Goal: Download file/media

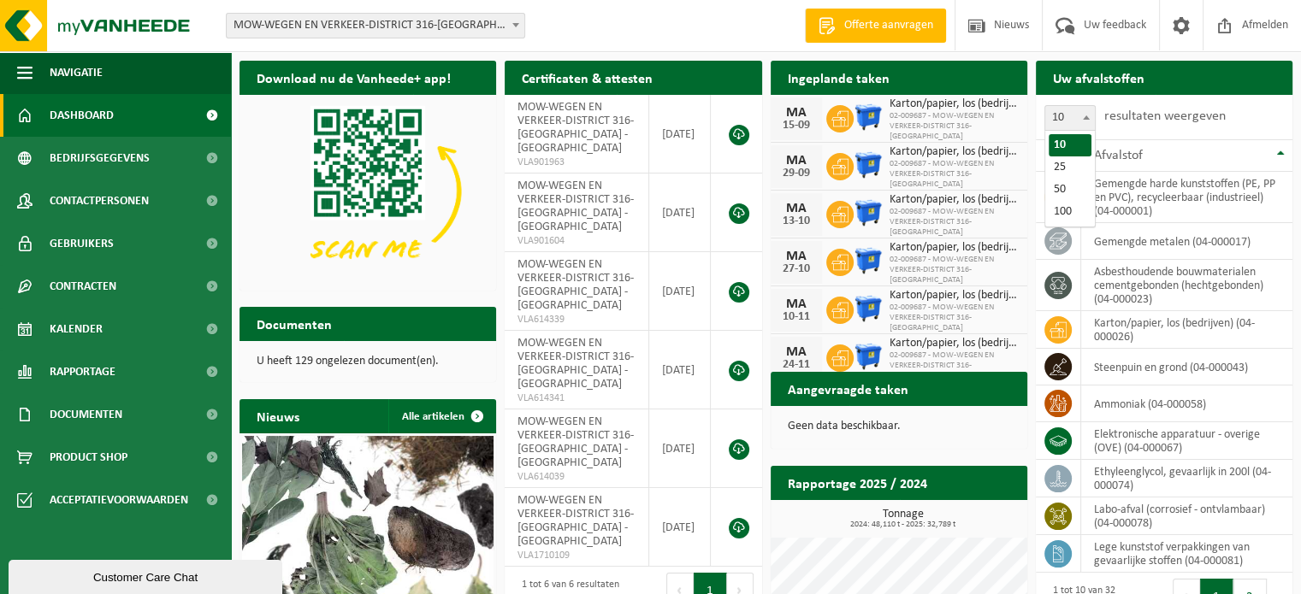
click at [1086, 121] on span at bounding box center [1085, 117] width 17 height 22
click at [1282, 154] on th "Afvalstof" at bounding box center [1186, 155] width 211 height 32
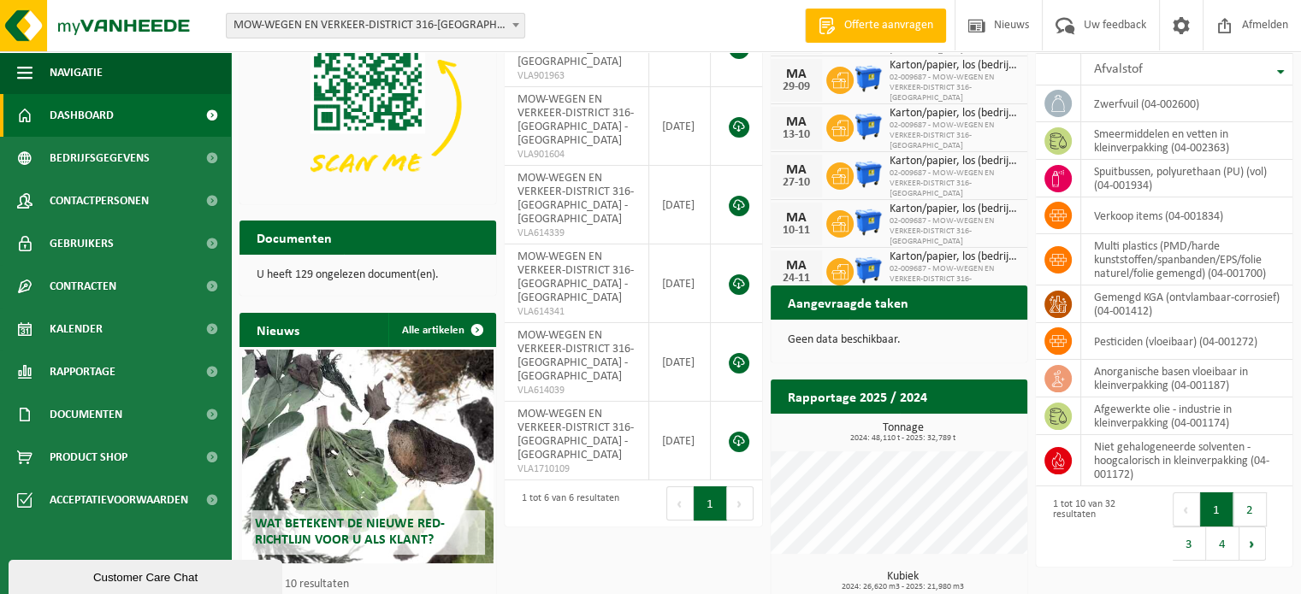
scroll to position [93, 0]
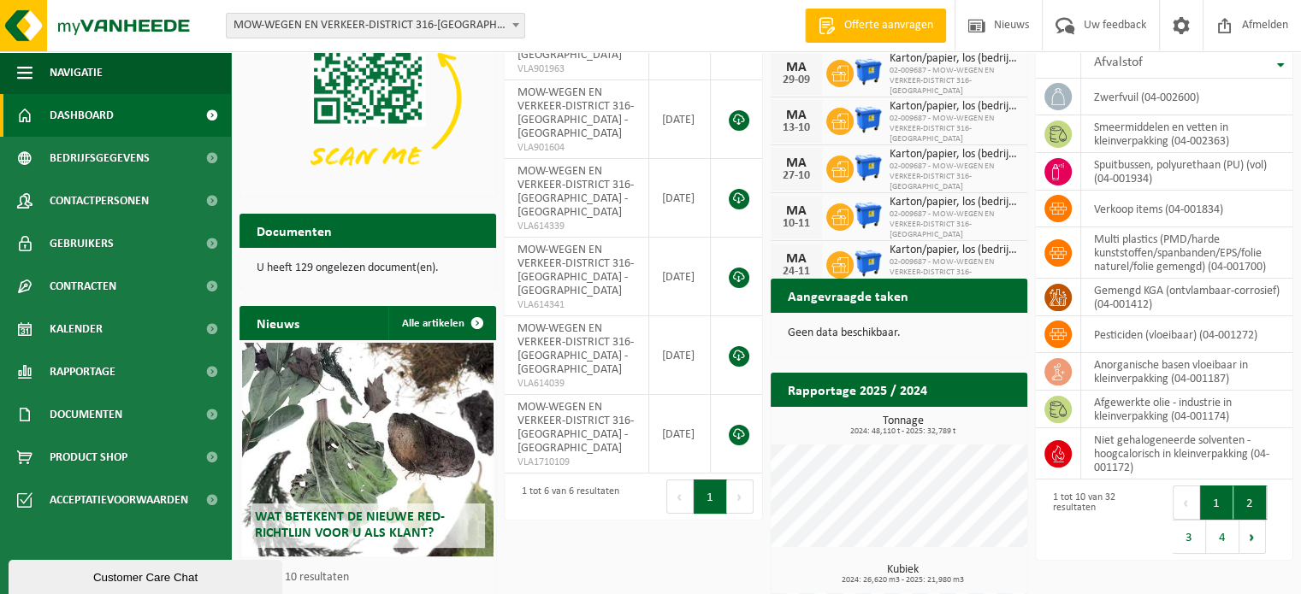
click at [1250, 503] on button "2" at bounding box center [1249, 503] width 33 height 34
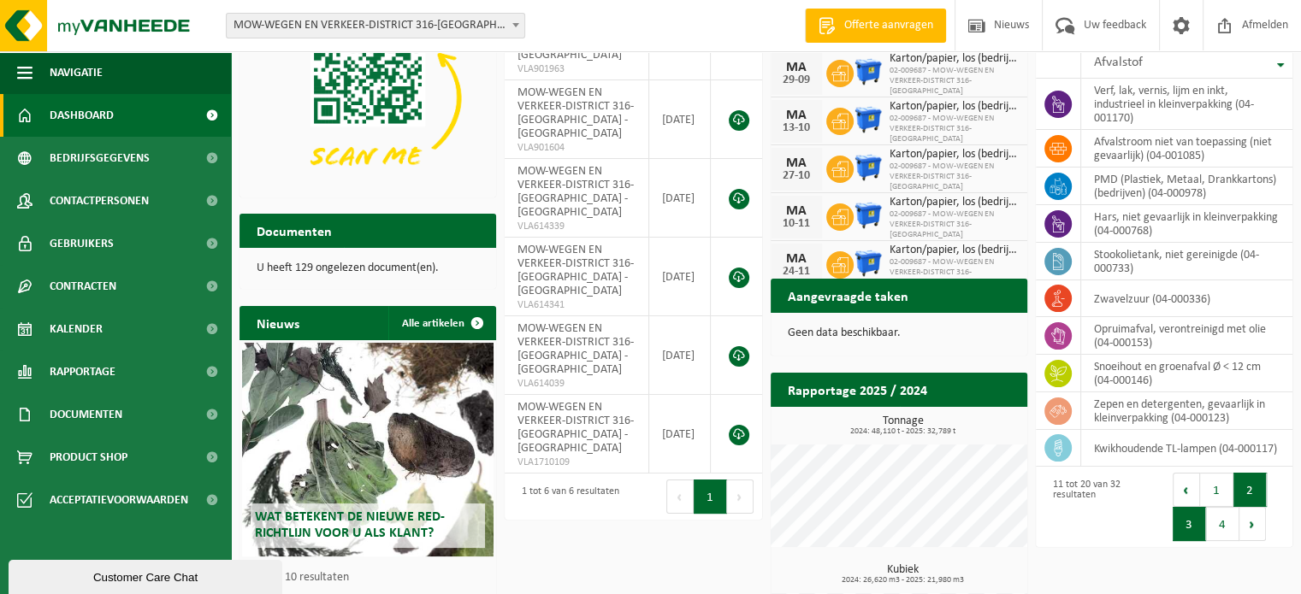
click at [1183, 516] on button "3" at bounding box center [1188, 524] width 33 height 34
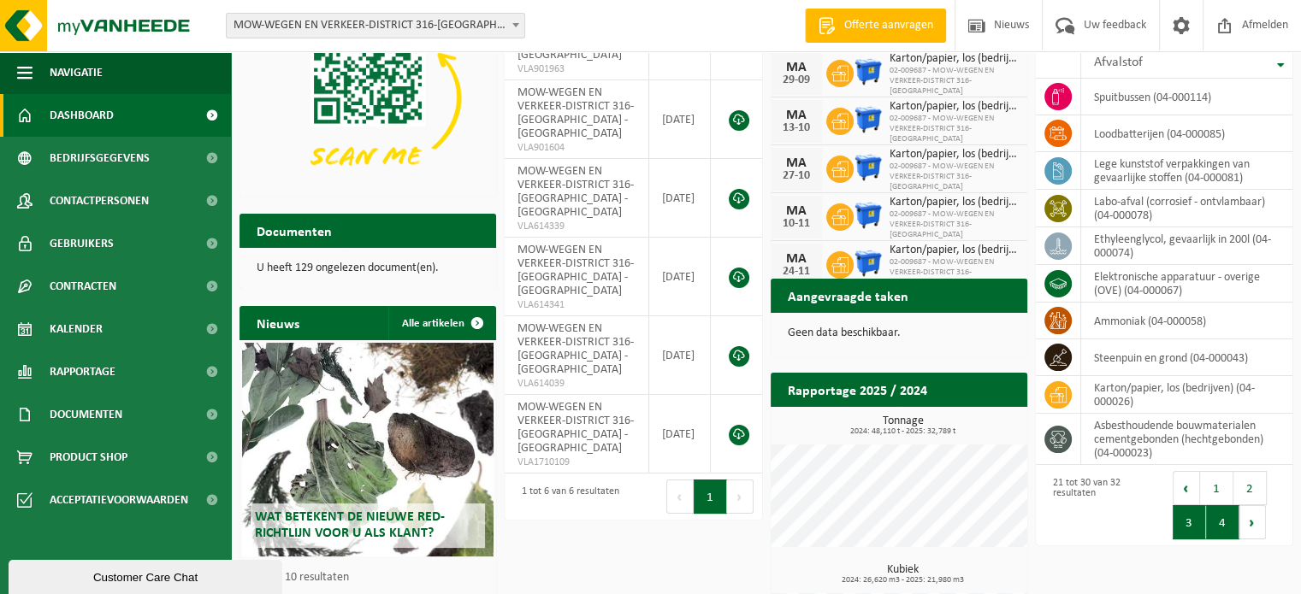
click at [1214, 527] on button "4" at bounding box center [1222, 522] width 33 height 34
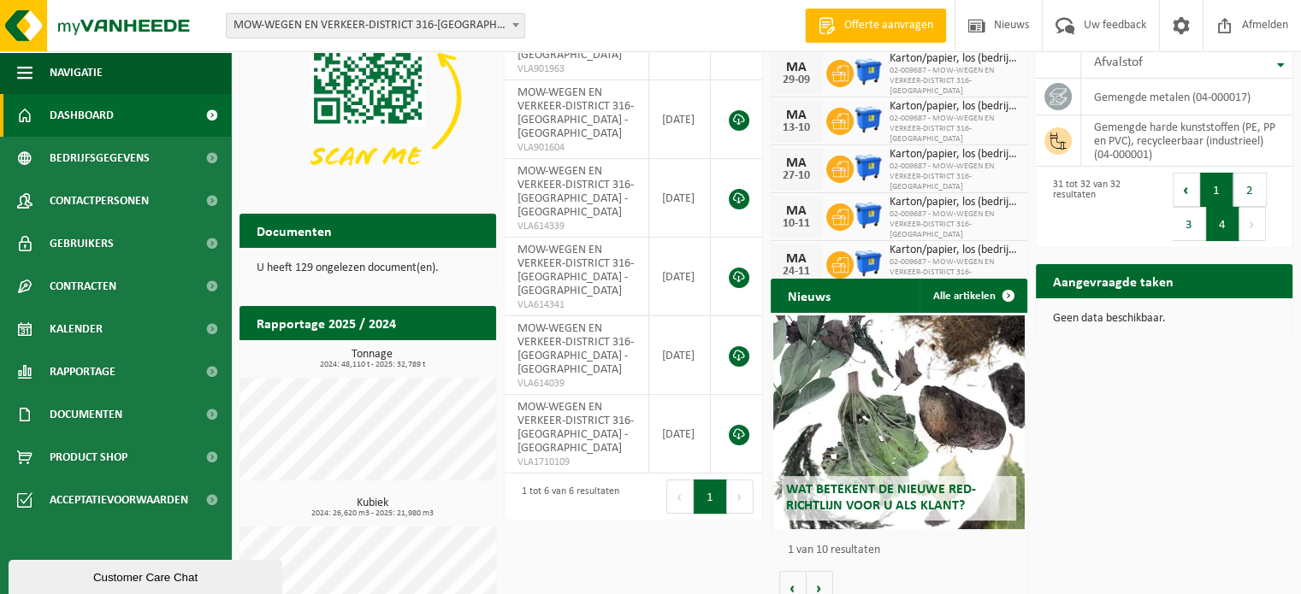
click at [1213, 187] on button "1" at bounding box center [1216, 190] width 33 height 34
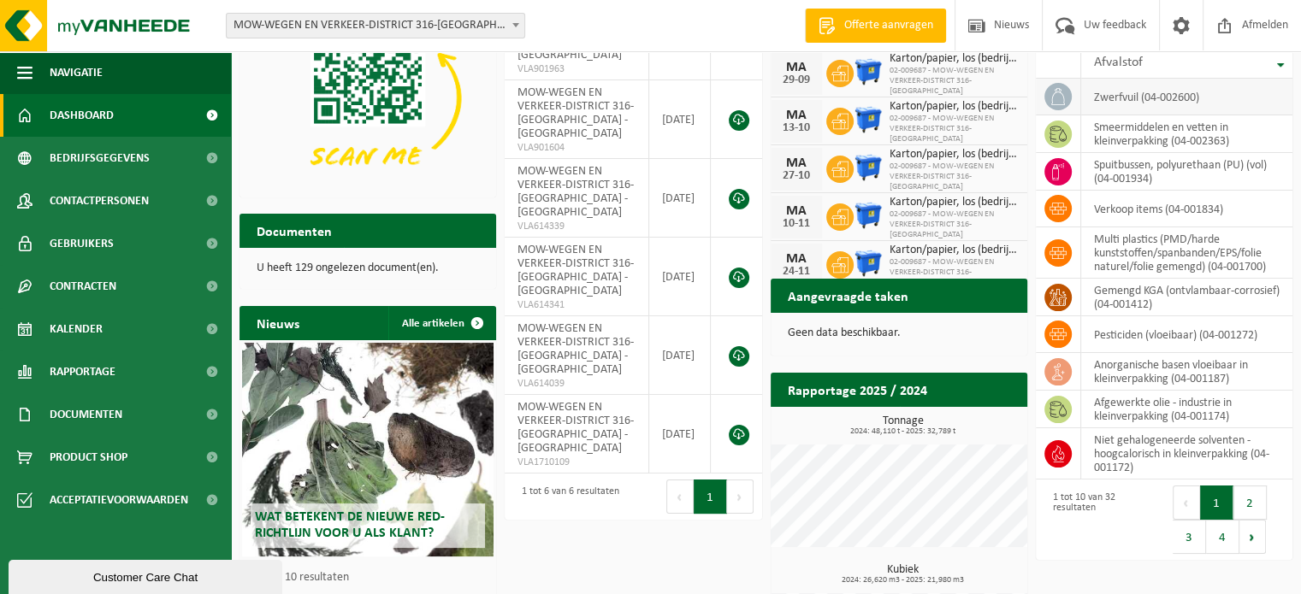
click at [1154, 95] on td "zwerfvuil (04-002600)" at bounding box center [1186, 97] width 211 height 37
click at [1051, 96] on icon at bounding box center [1057, 96] width 17 height 17
click at [100, 362] on span "Rapportage" at bounding box center [83, 372] width 66 height 43
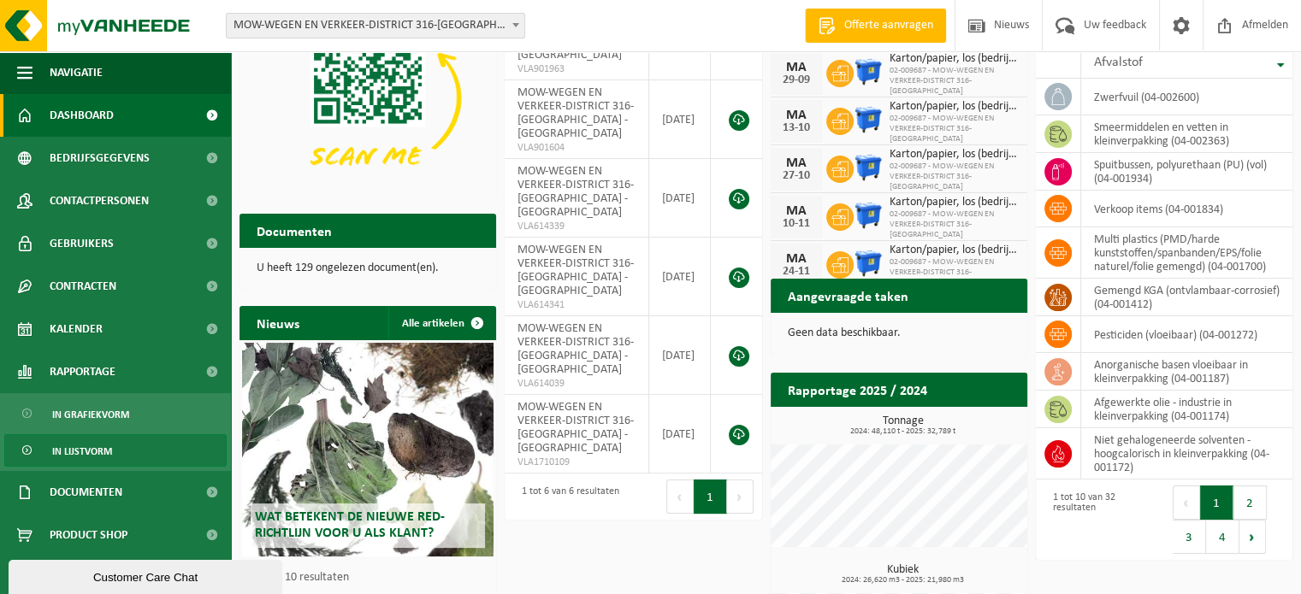
click at [107, 447] on span "In lijstvorm" at bounding box center [82, 451] width 60 height 32
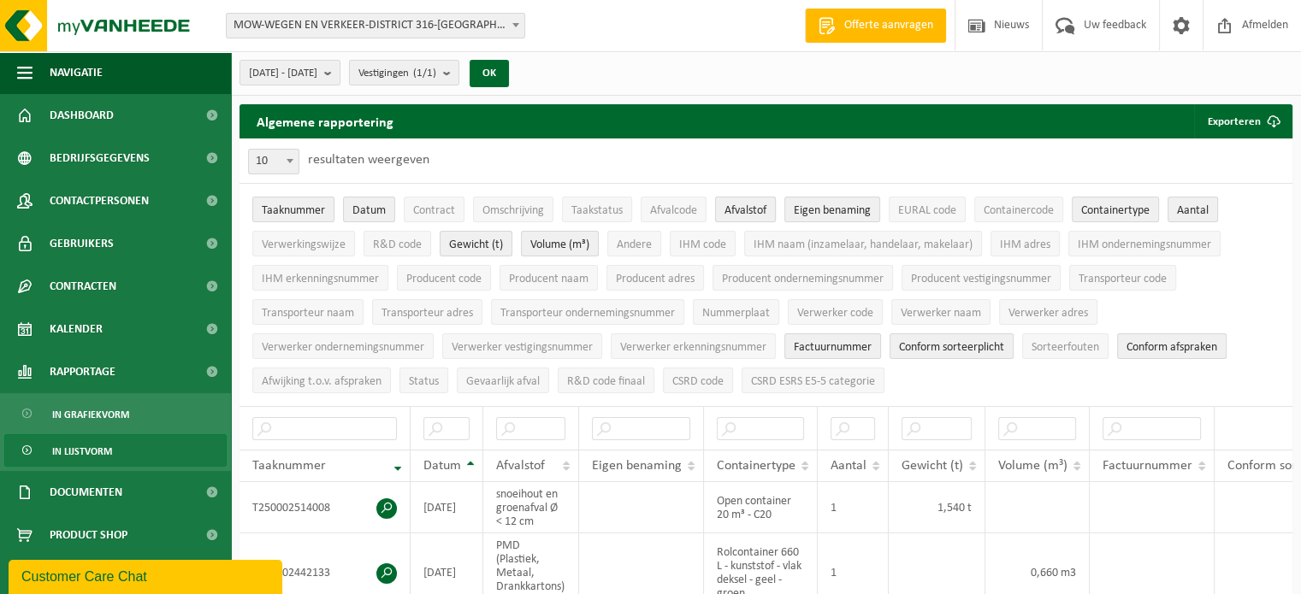
click at [744, 207] on span "Afvalstof" at bounding box center [745, 210] width 42 height 13
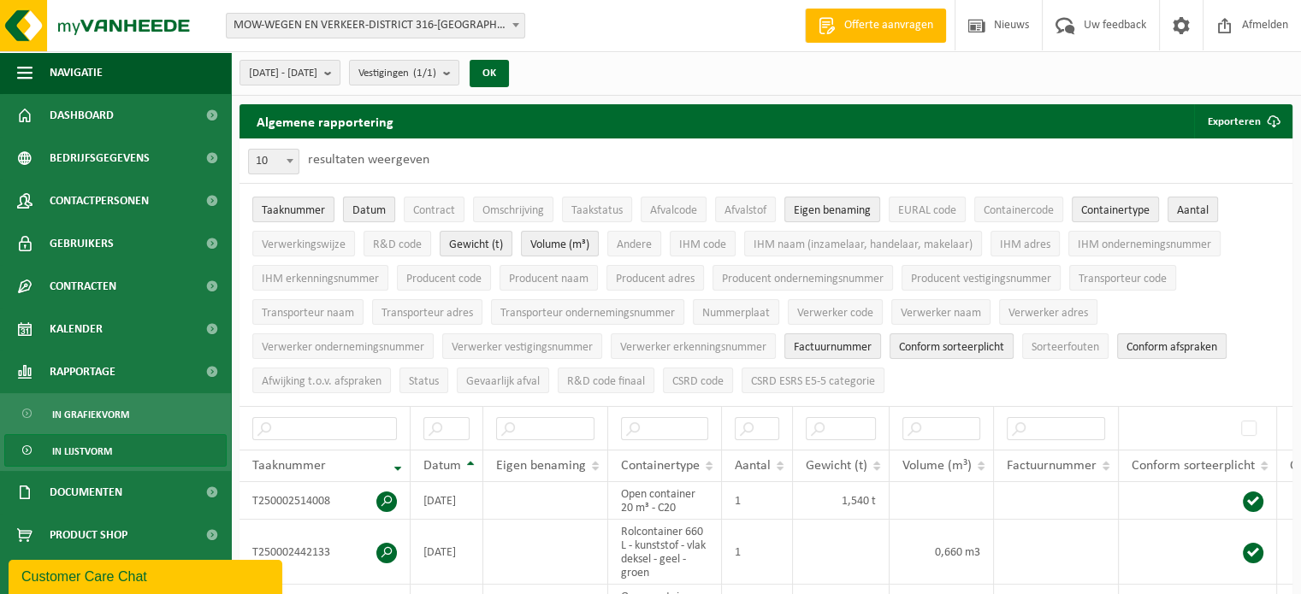
click at [373, 214] on span "Datum" at bounding box center [368, 210] width 33 height 13
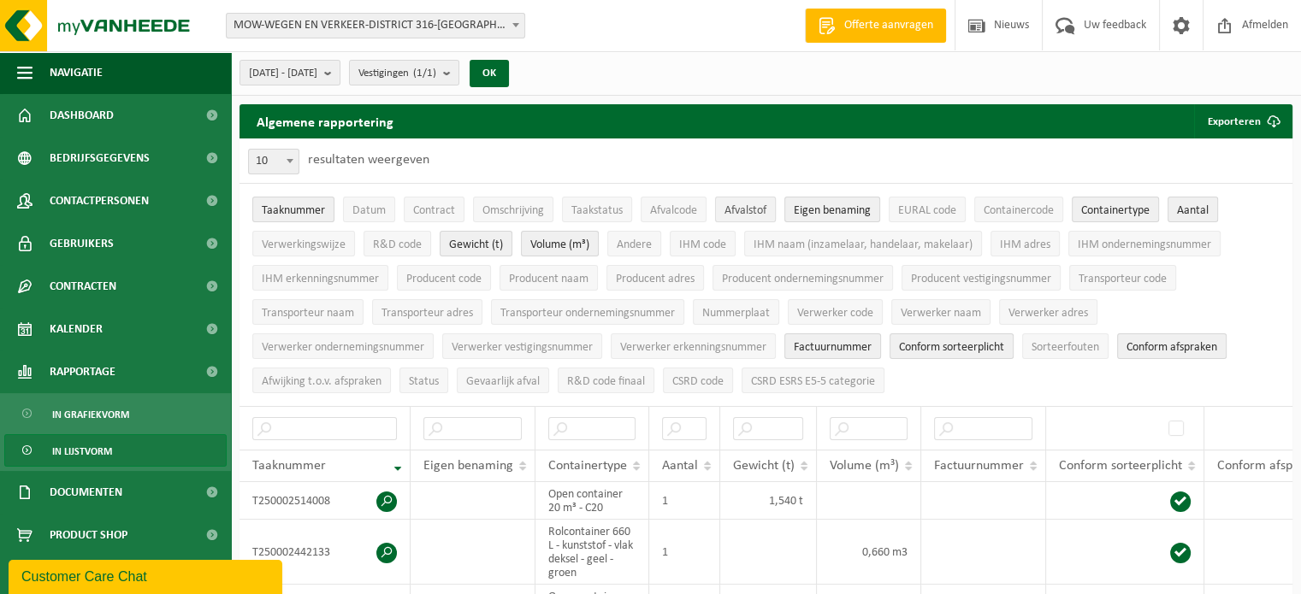
click at [732, 218] on button "Afvalstof" at bounding box center [745, 210] width 61 height 26
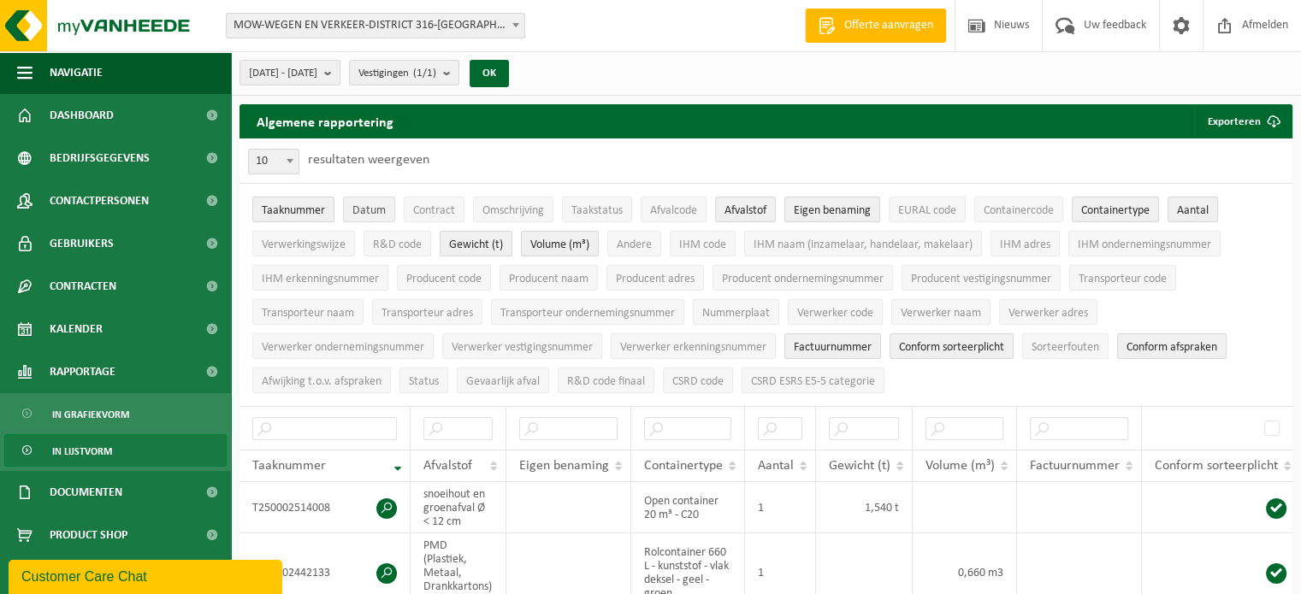
click at [359, 208] on span "Datum" at bounding box center [368, 210] width 33 height 13
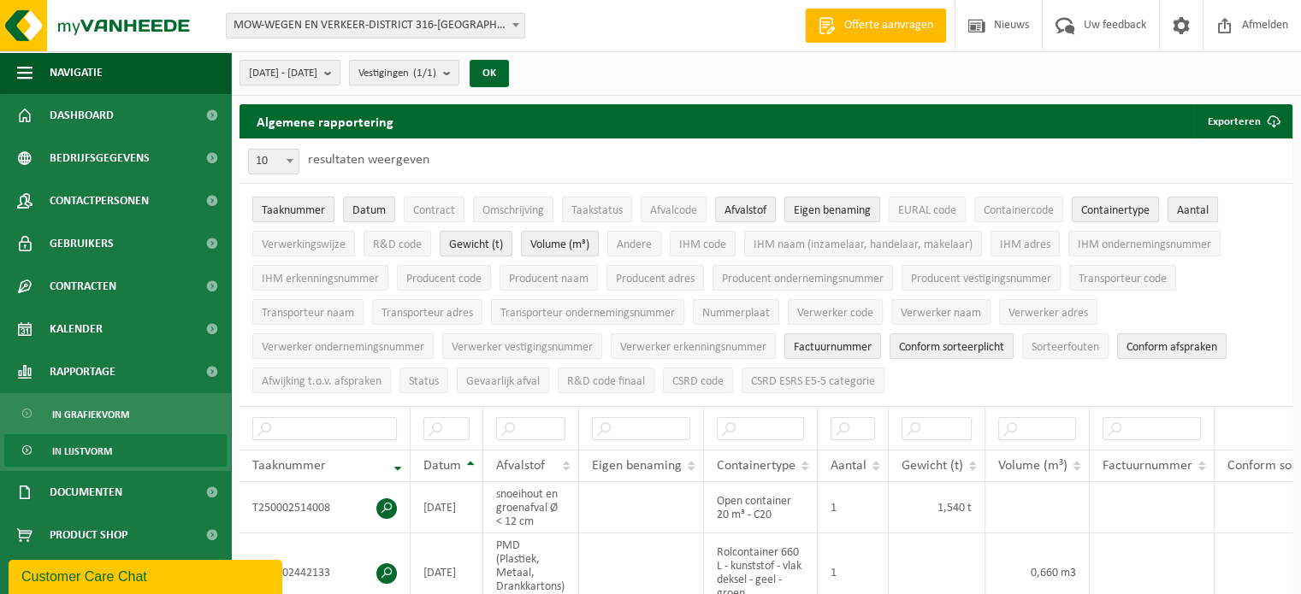
click at [303, 215] on span "Taaknummer" at bounding box center [293, 210] width 63 height 13
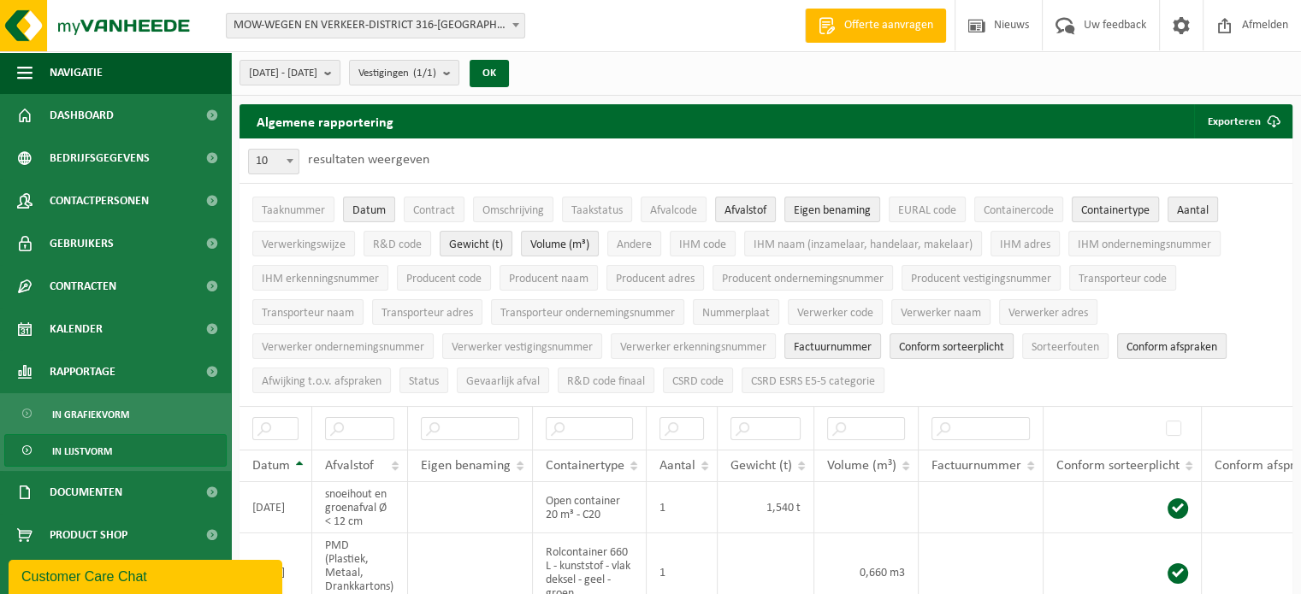
click at [1129, 207] on span "Containertype" at bounding box center [1115, 210] width 68 height 13
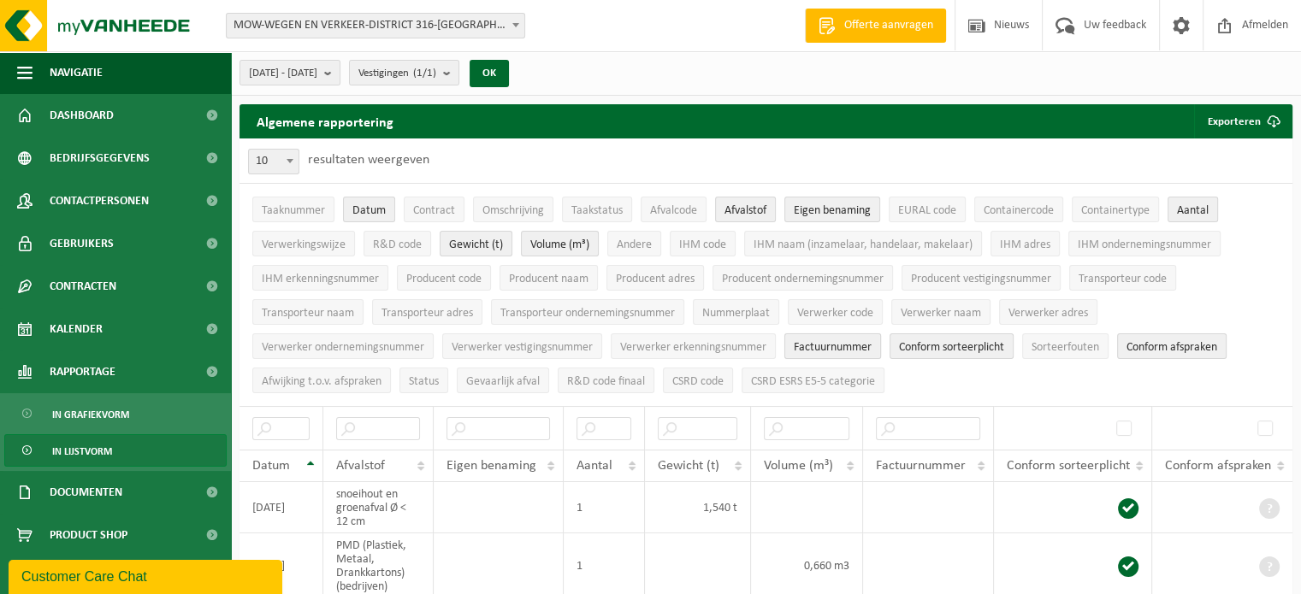
click at [848, 343] on span "Factuurnummer" at bounding box center [832, 347] width 78 height 13
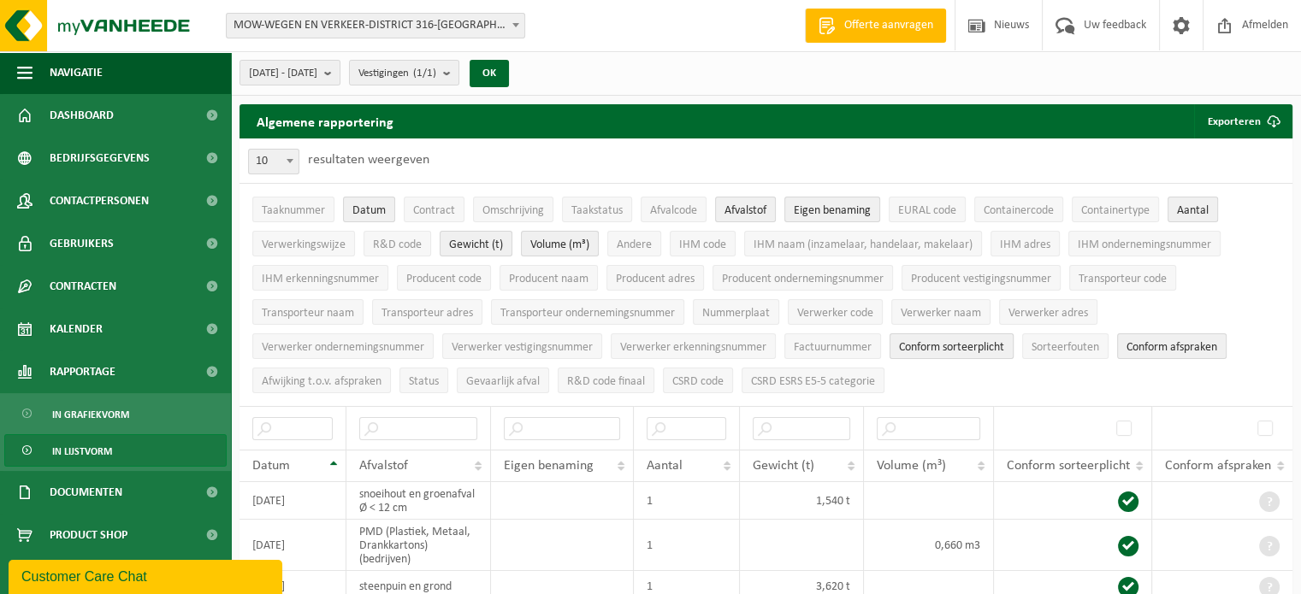
click at [977, 345] on span "Conform sorteerplicht" at bounding box center [951, 347] width 105 height 13
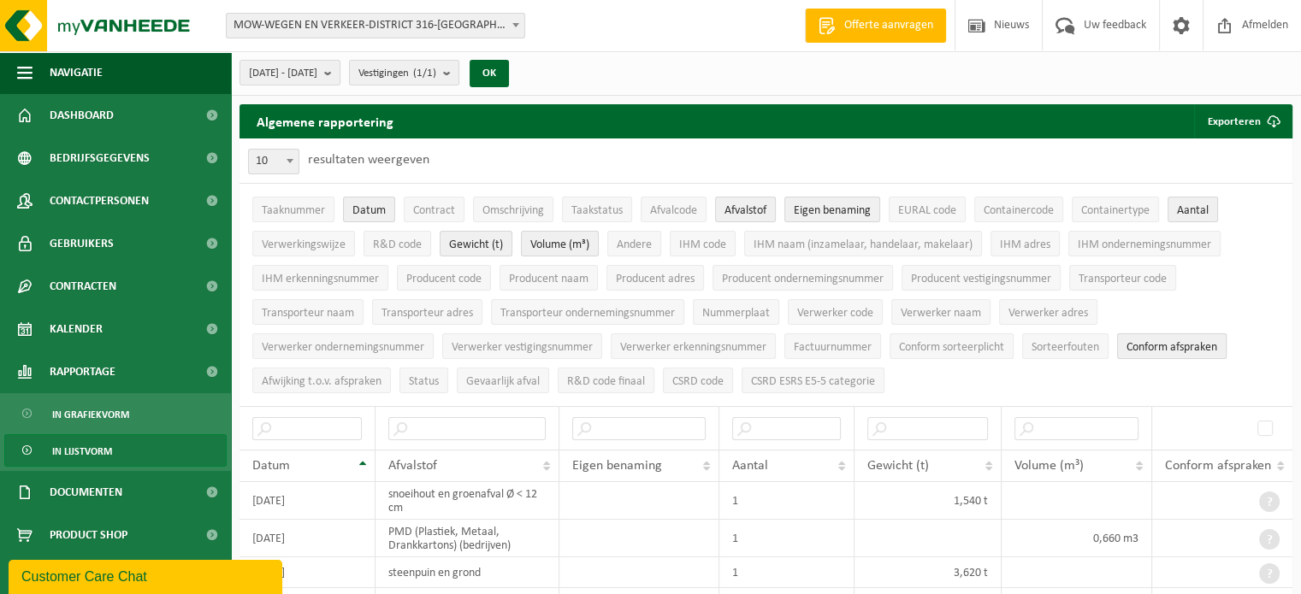
click at [1146, 341] on span "Conform afspraken" at bounding box center [1171, 347] width 91 height 13
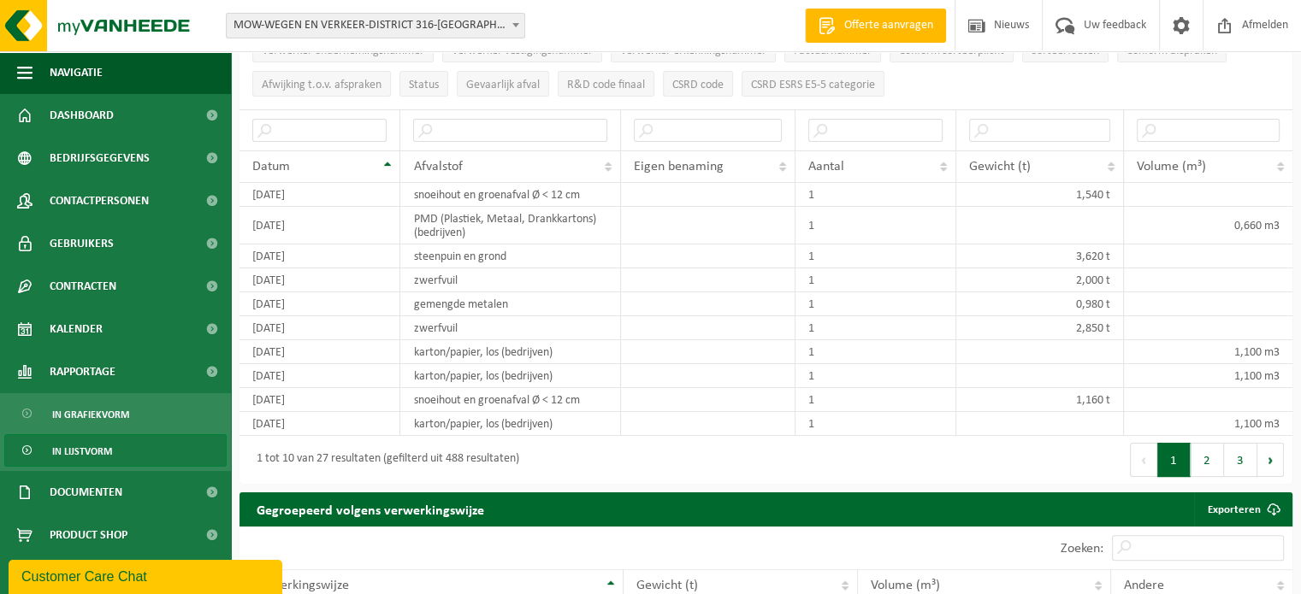
scroll to position [302, 0]
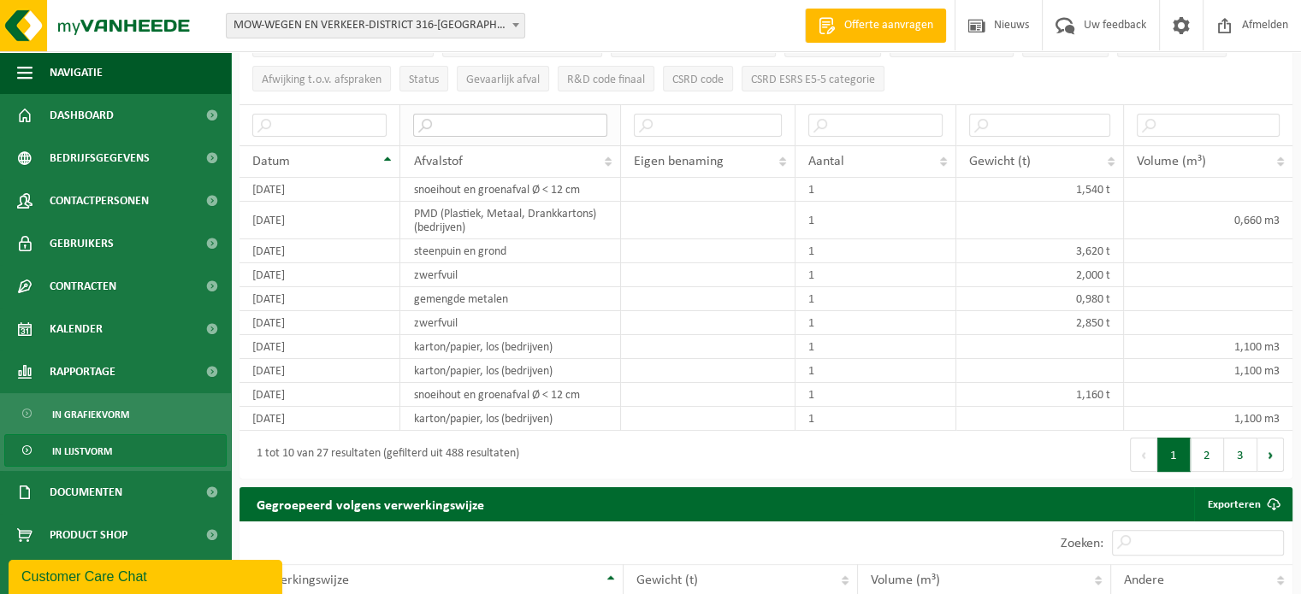
click at [487, 122] on input "text" at bounding box center [509, 125] width 193 height 23
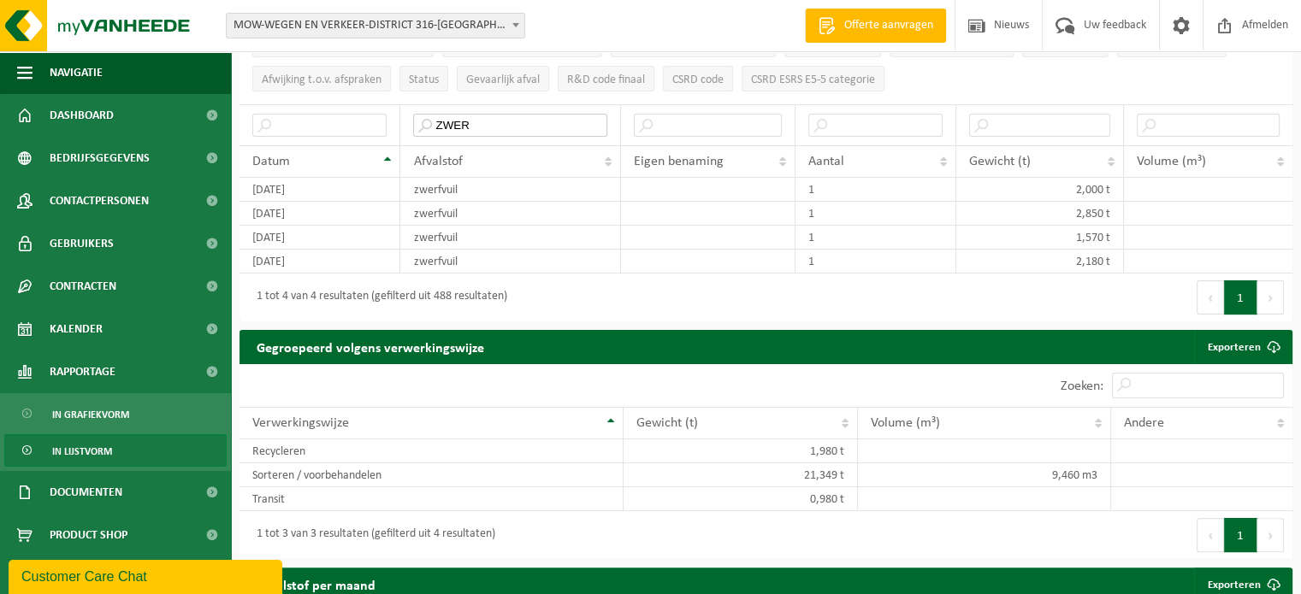
scroll to position [0, 0]
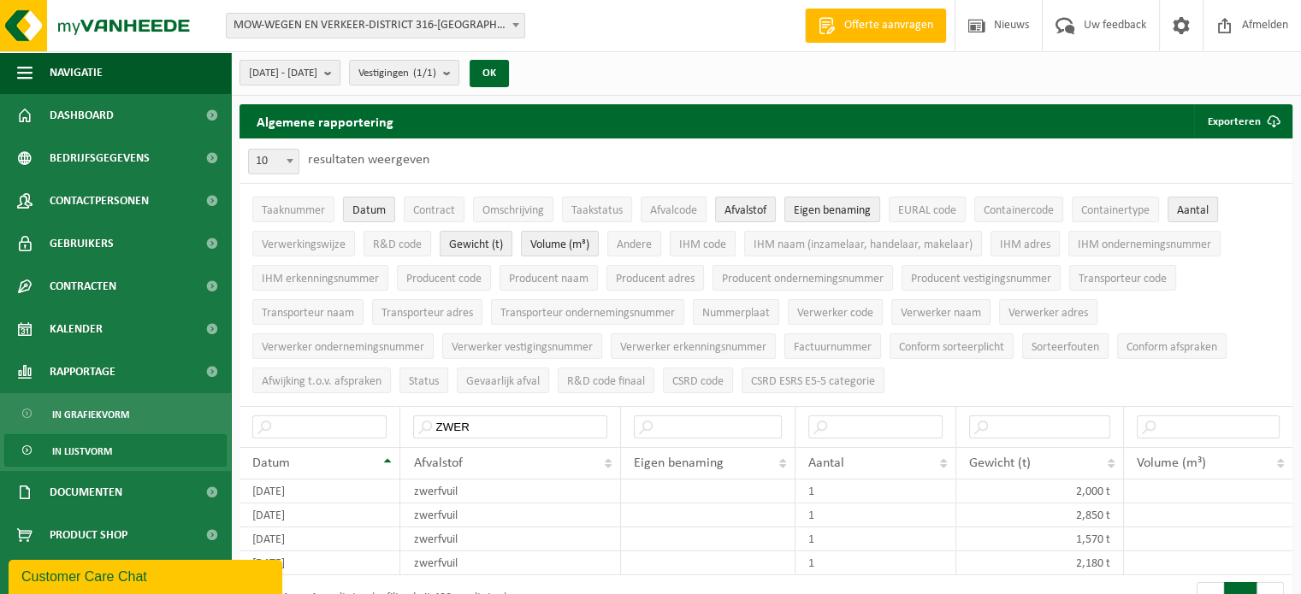
click at [339, 72] on b "submit" at bounding box center [331, 73] width 15 height 24
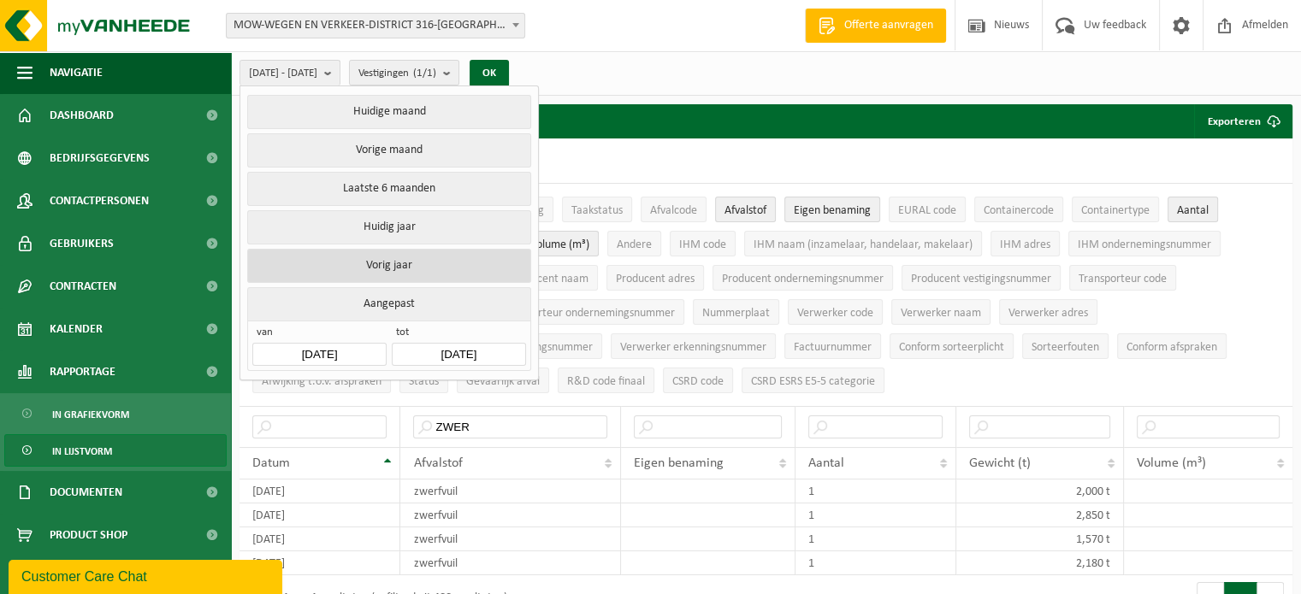
click at [385, 259] on button "Vorig jaar" at bounding box center [388, 266] width 283 height 34
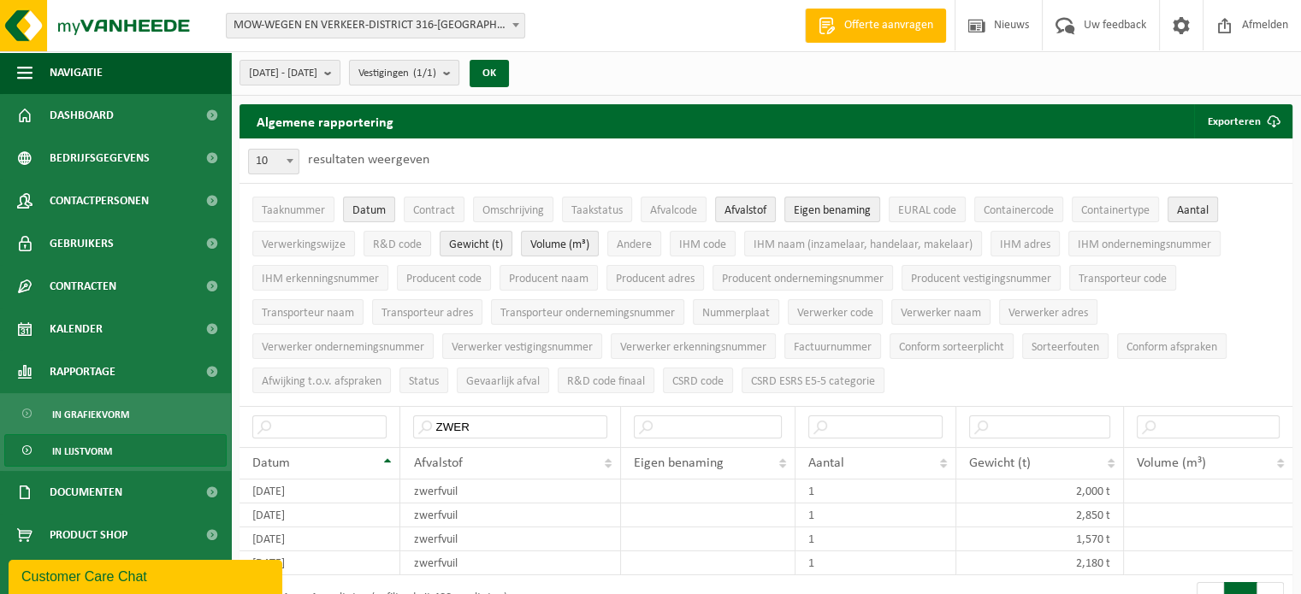
click at [436, 67] on span "Vestigingen (1/1)" at bounding box center [397, 74] width 78 height 26
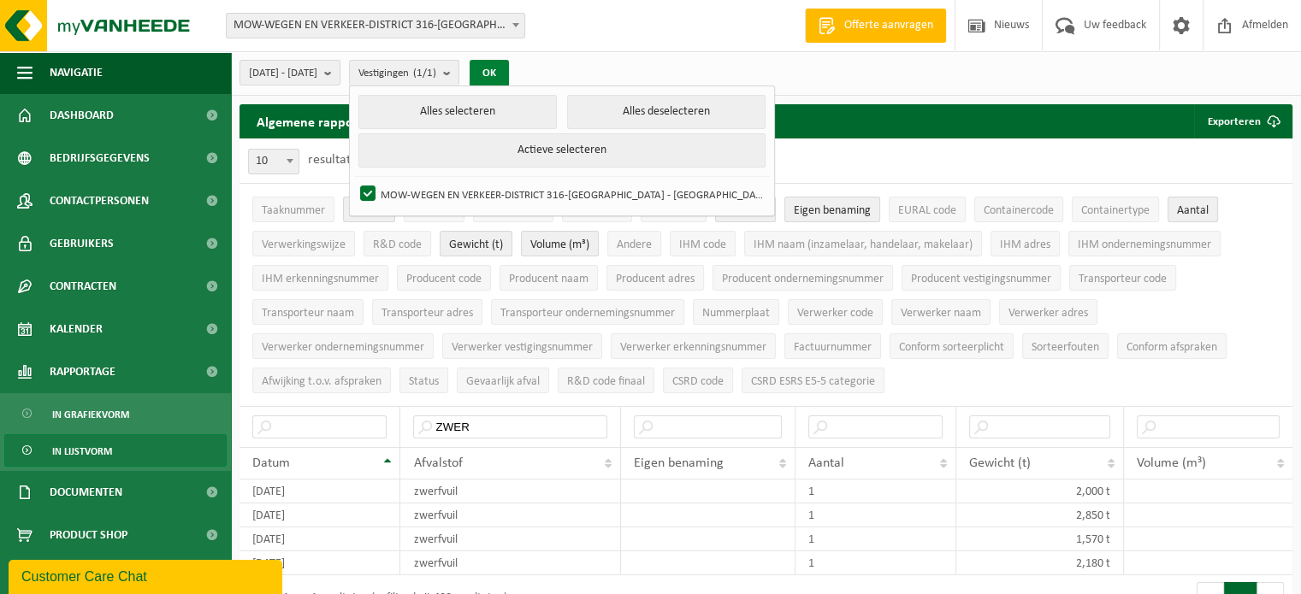
click at [509, 73] on button "OK" at bounding box center [488, 73] width 39 height 27
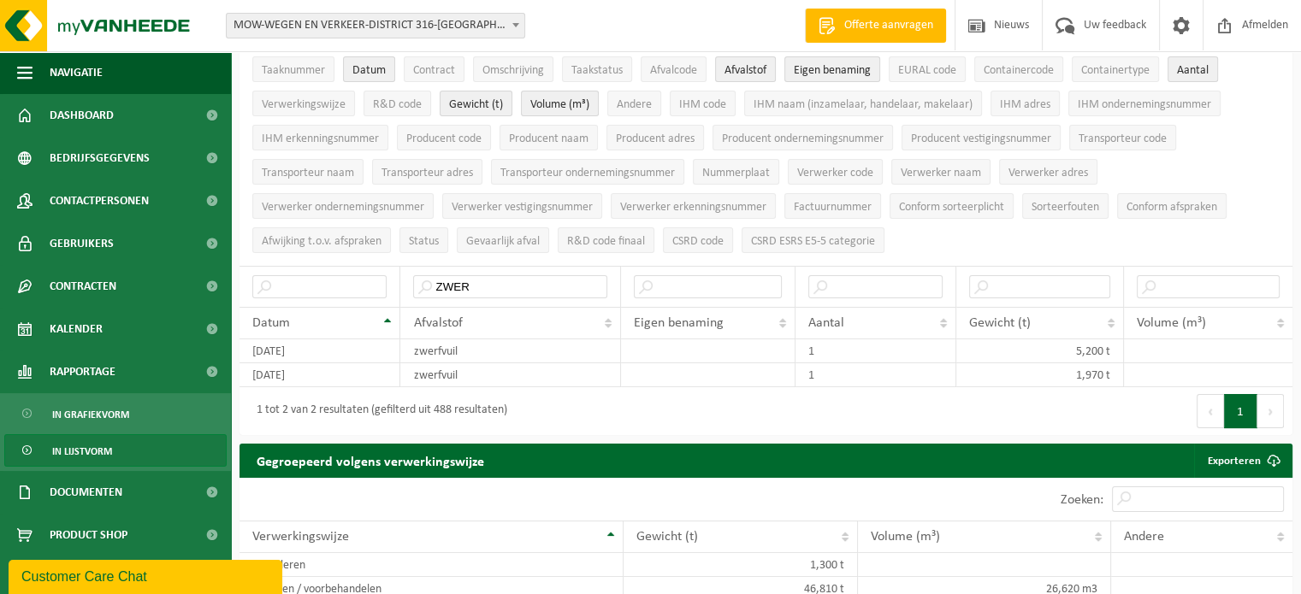
scroll to position [203, 0]
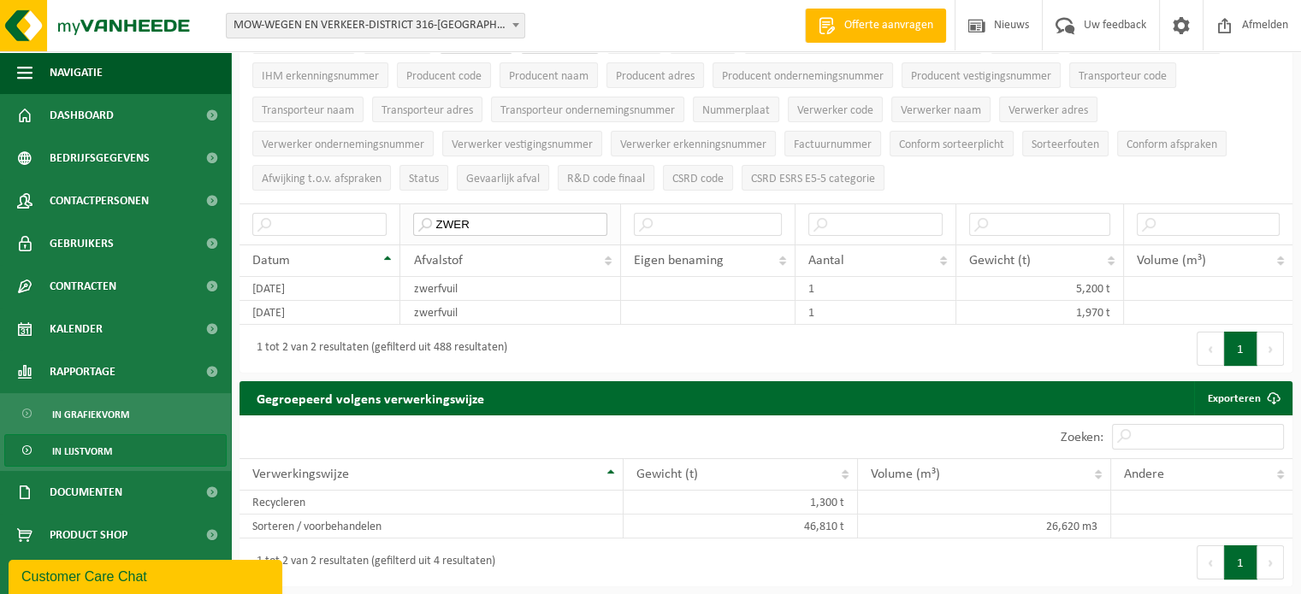
click at [482, 221] on input "ZWER" at bounding box center [509, 224] width 193 height 23
type input "Z"
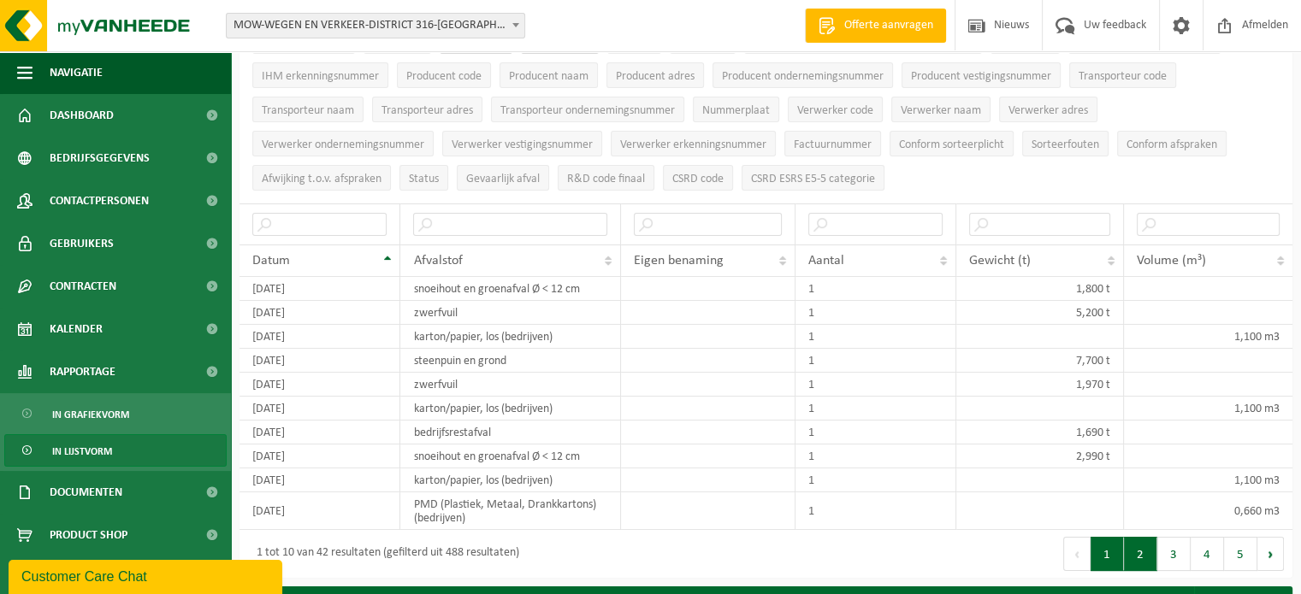
click at [1131, 545] on button "2" at bounding box center [1140, 554] width 33 height 34
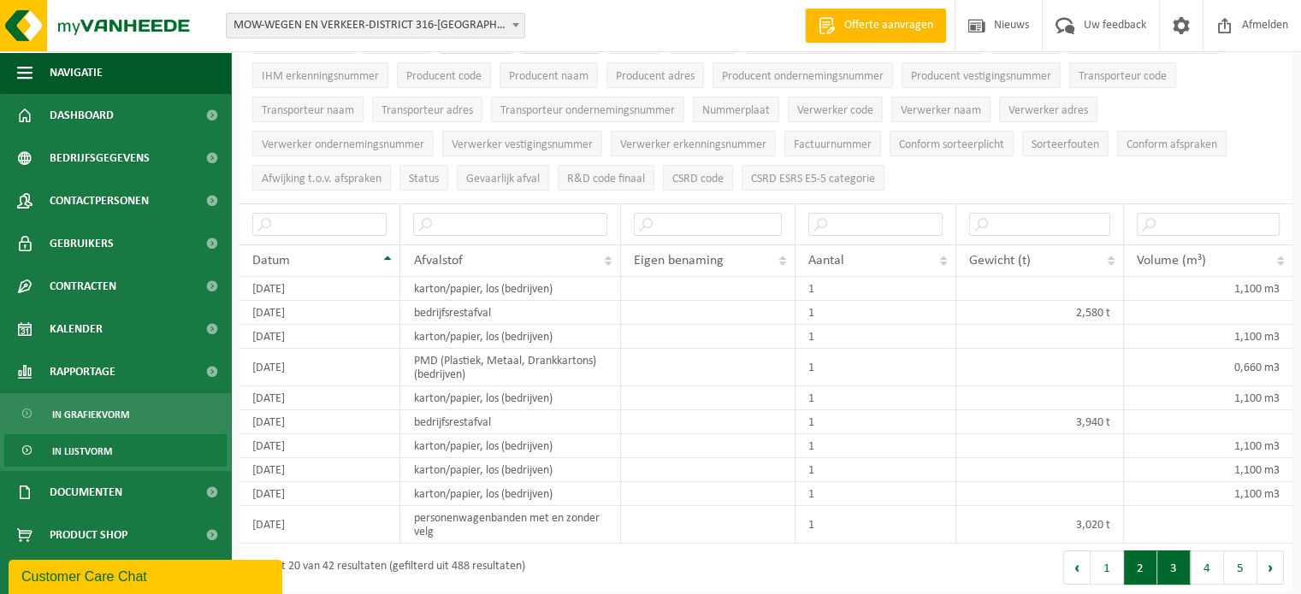
click at [1173, 563] on button "3" at bounding box center [1173, 568] width 33 height 34
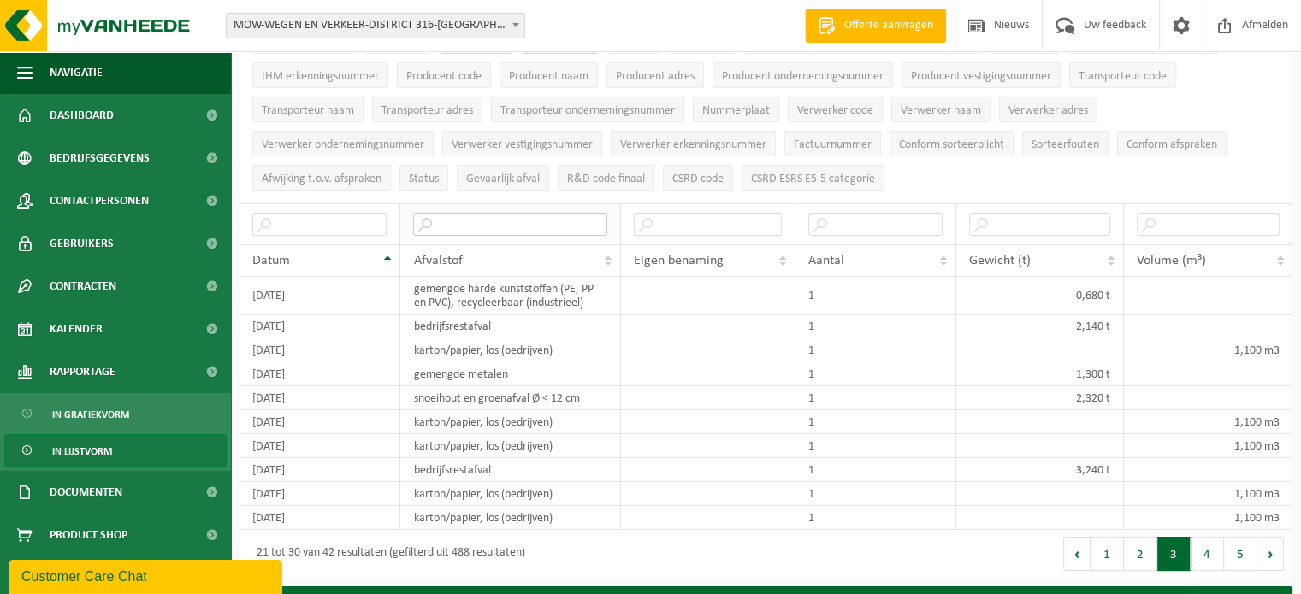
click at [528, 216] on input "text" at bounding box center [509, 224] width 193 height 23
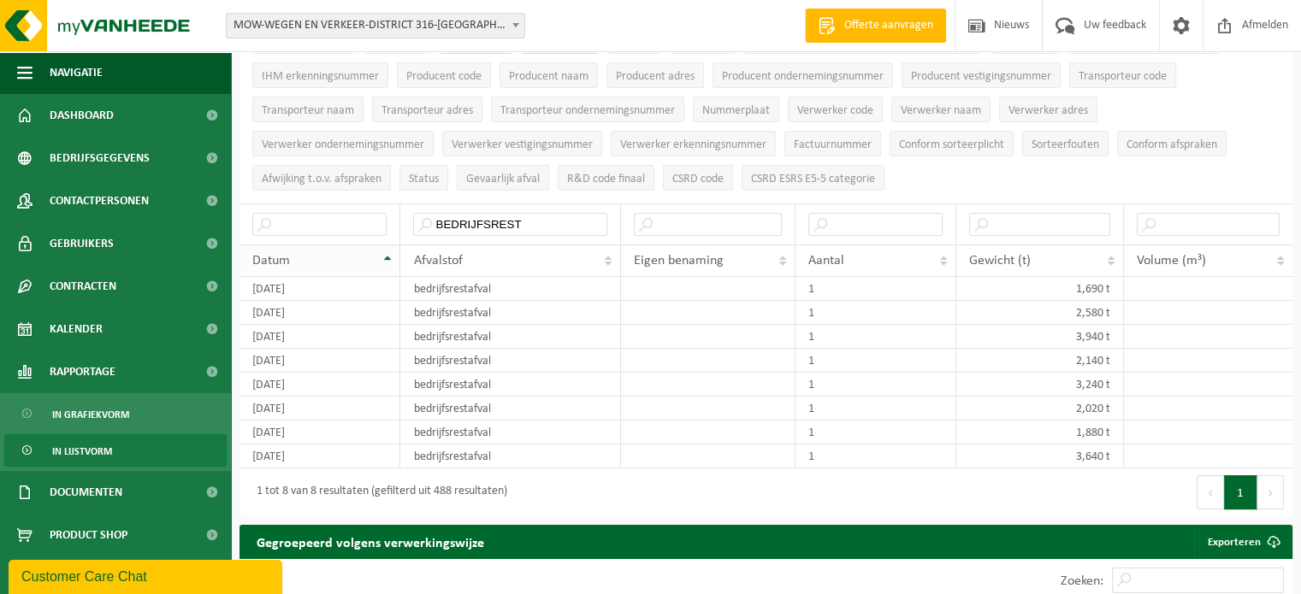
click at [389, 255] on th "Datum" at bounding box center [319, 261] width 161 height 32
click at [1273, 534] on span at bounding box center [1273, 542] width 34 height 34
click at [541, 219] on input "BEDRIJFSREST" at bounding box center [509, 224] width 193 height 23
type input "B"
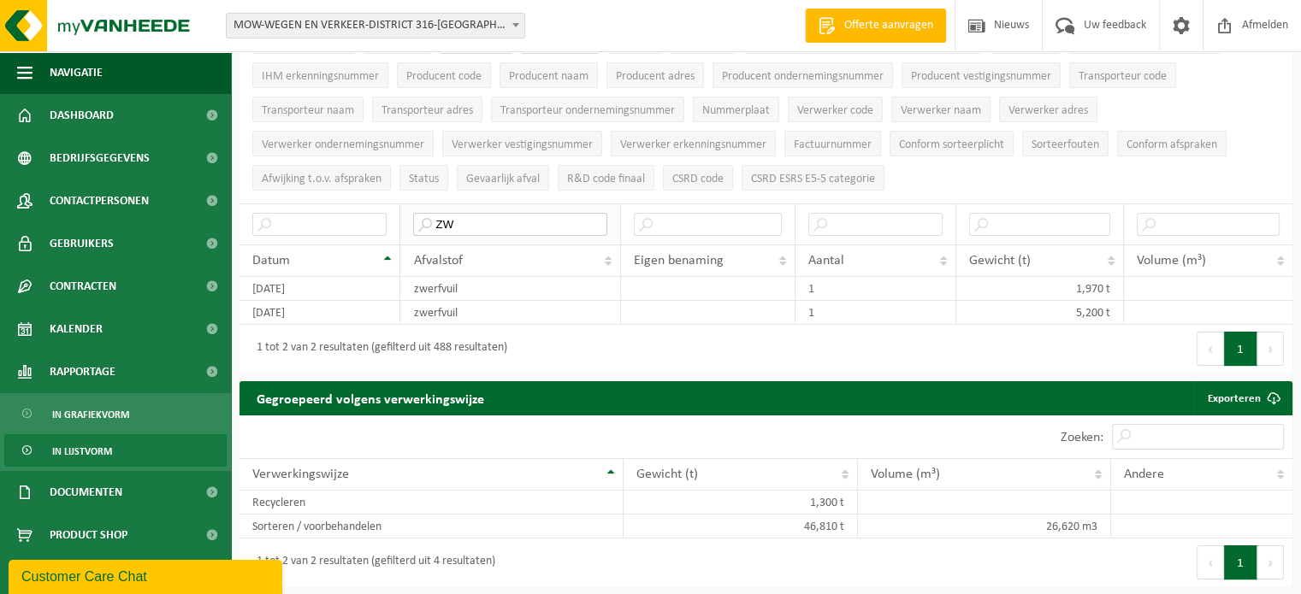
type input "Z"
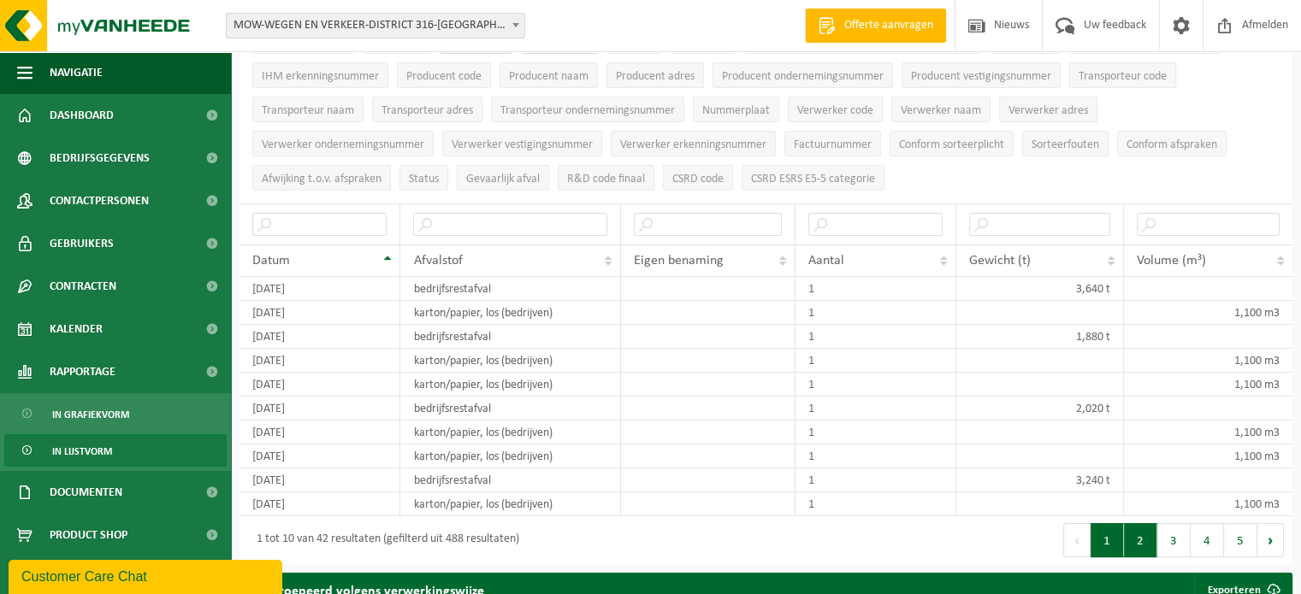
click at [1133, 535] on button "2" at bounding box center [1140, 540] width 33 height 34
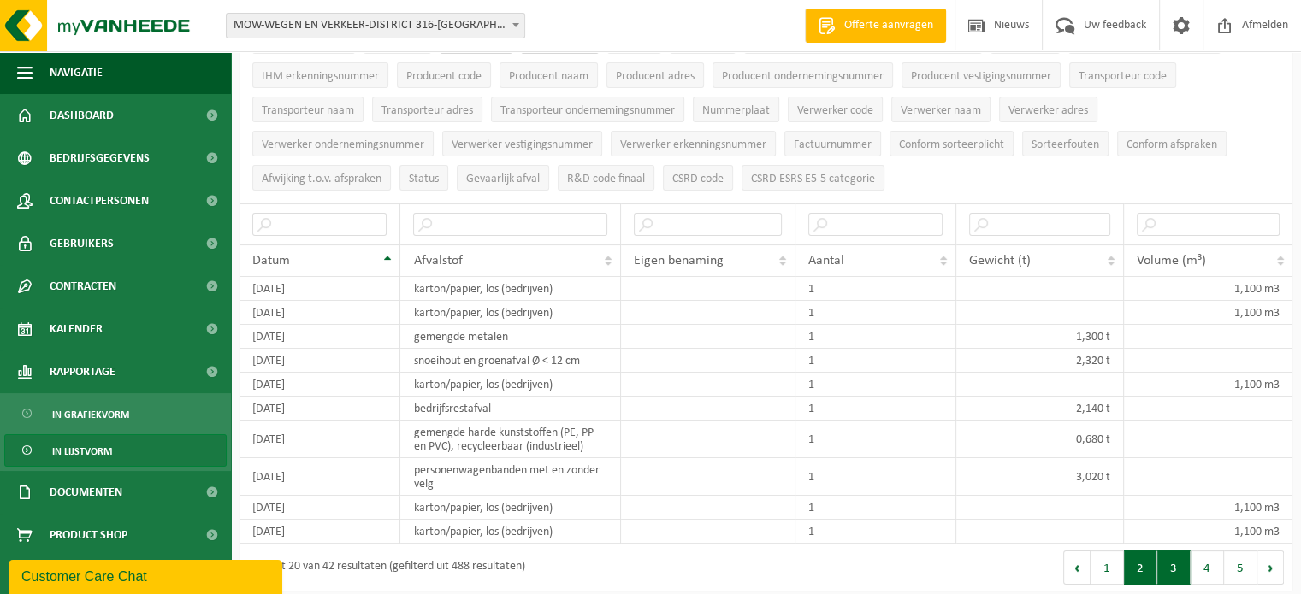
click at [1180, 555] on button "3" at bounding box center [1173, 568] width 33 height 34
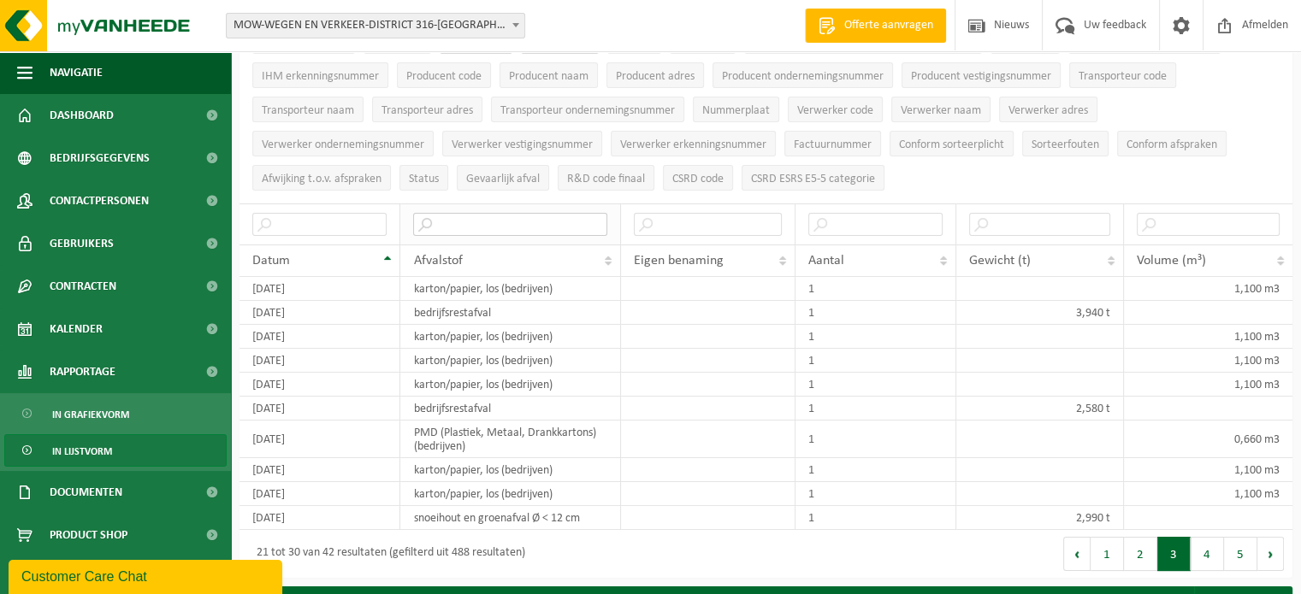
click at [467, 219] on input "text" at bounding box center [509, 224] width 193 height 23
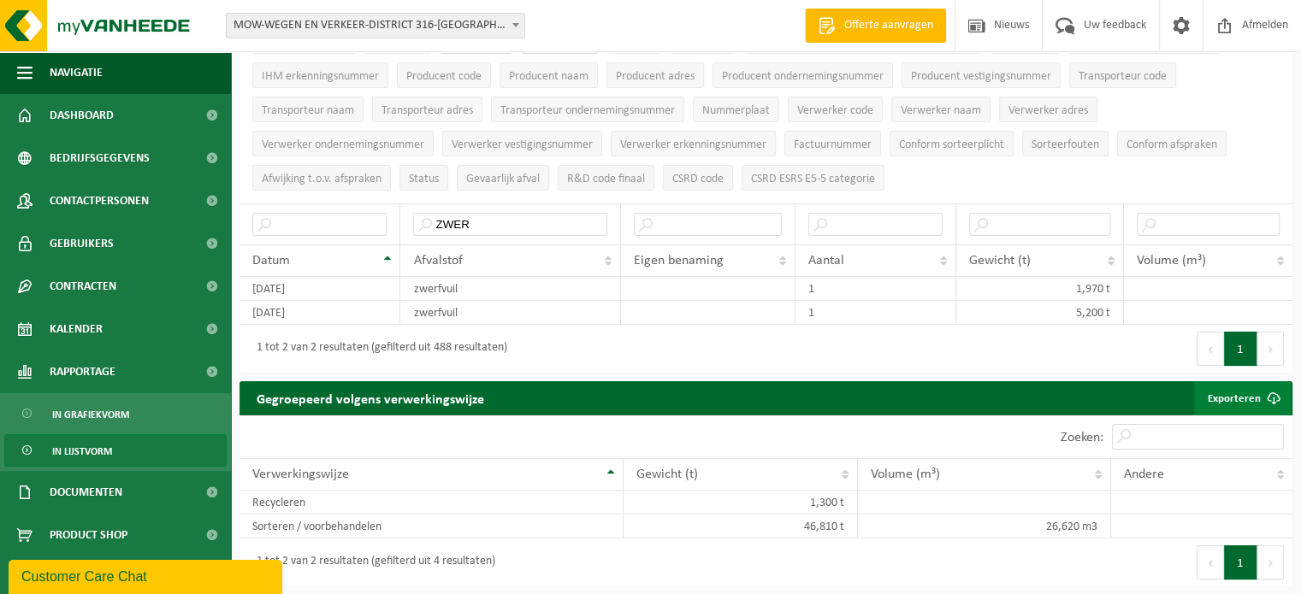
click at [1248, 392] on link "Exporteren" at bounding box center [1242, 398] width 97 height 34
drag, startPoint x: 252, startPoint y: 280, endPoint x: 1129, endPoint y: 304, distance: 876.8
click at [1129, 304] on tbody "[DATE] zwerfvuil 1 1,970 t [DATE] zwerfvuil 1 5,200 t" at bounding box center [765, 301] width 1053 height 48
click at [983, 341] on div "Eerste Vorige 1 Volgende Laatste" at bounding box center [1029, 349] width 527 height 48
drag, startPoint x: 246, startPoint y: 282, endPoint x: 1113, endPoint y: 314, distance: 867.6
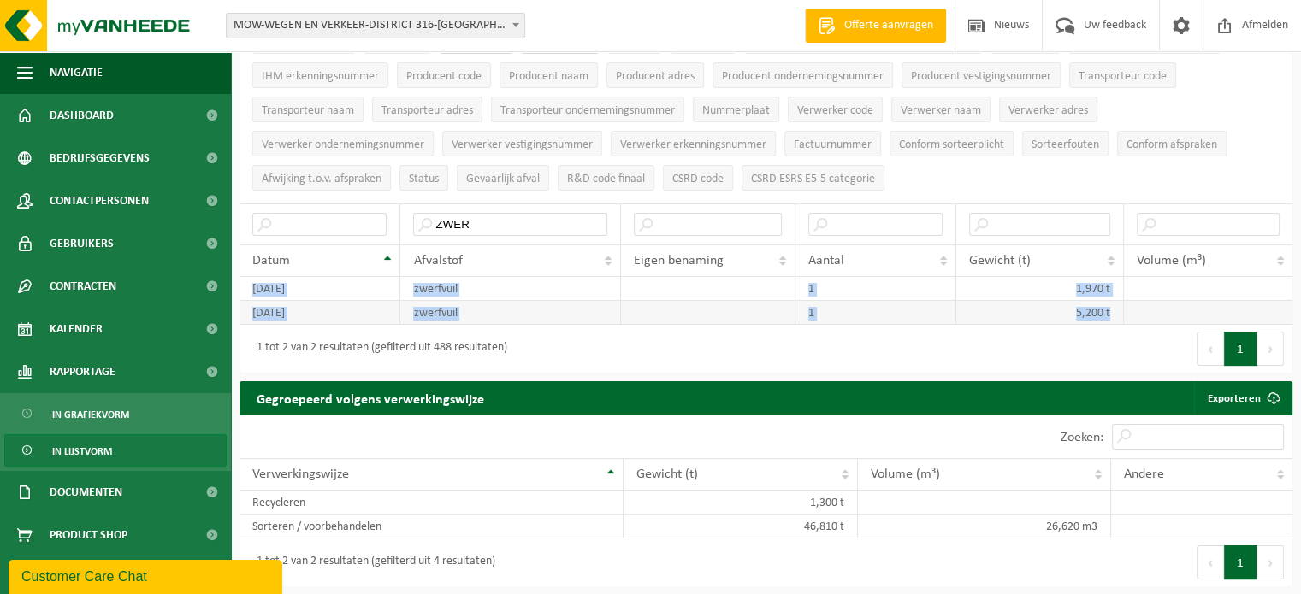
click at [1113, 314] on tbody "[DATE] zwerfvuil 1 1,970 t [DATE] zwerfvuil 1 5,200 t" at bounding box center [765, 301] width 1053 height 48
copy tbody "[DATE] zwerfvuil 1 1,970 t [DATE] zwerfvuil 1 5,200 t"
click at [526, 217] on input "ZWER" at bounding box center [509, 224] width 193 height 23
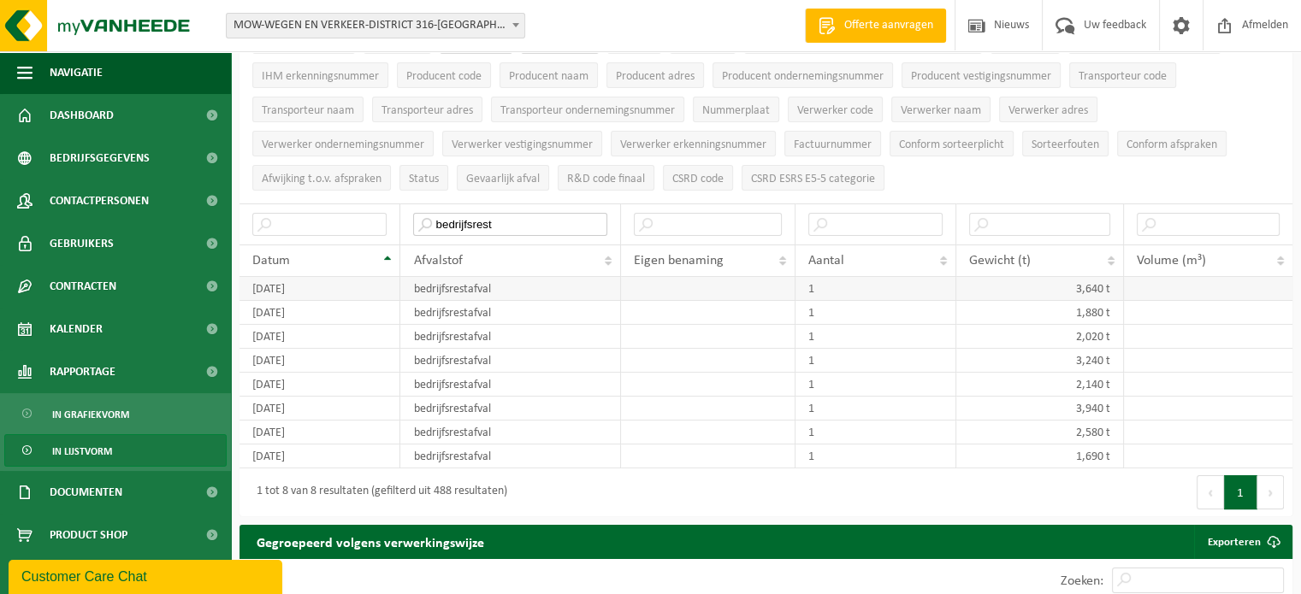
type input "bedrijfsrest"
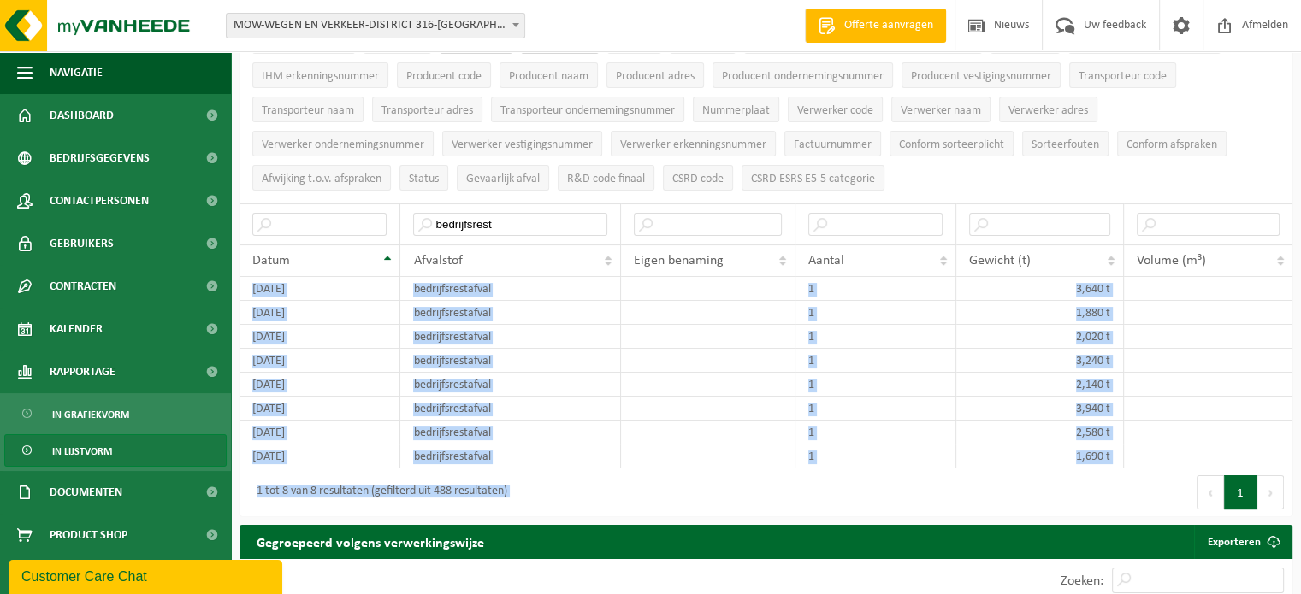
drag, startPoint x: 250, startPoint y: 282, endPoint x: 811, endPoint y: 470, distance: 591.6
click at [811, 470] on div "10 25 50 100 10 resultaten weergeven Taaknummer Datum Contract Omschrijving Taa…" at bounding box center [765, 226] width 1053 height 581
copy div "[DATE] bedrijfsrestafval 1 3,640 t [DATE] bedrijfsrestafval 1 1,880 t [DATE] be…"
